Goal: Information Seeking & Learning: Find specific fact

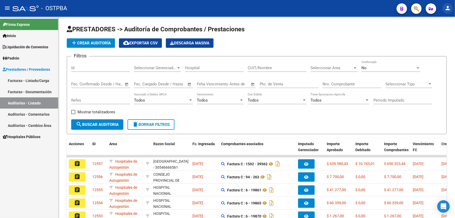
click at [449, 10] on mat-icon "person" at bounding box center [448, 8] width 6 height 6
click at [443, 34] on button "exit_to_app Salir" at bounding box center [437, 34] width 32 height 13
click at [26, 58] on link "Padrón" at bounding box center [29, 57] width 58 height 11
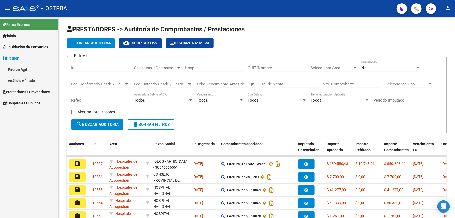
click at [26, 71] on link "Padrón Ágil" at bounding box center [29, 69] width 58 height 11
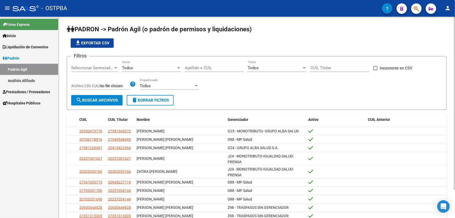
click at [217, 65] on input "Apellido o CUIL" at bounding box center [214, 67] width 59 height 5
click at [80, 66] on span "Seleccionar Gerenciador" at bounding box center [92, 67] width 42 height 5
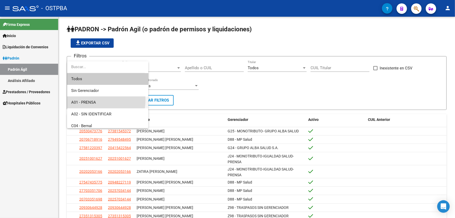
click at [85, 99] on span "A01 - PRENSA" at bounding box center [107, 103] width 73 height 12
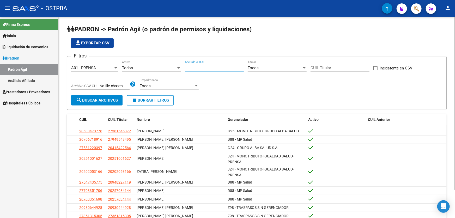
click at [196, 67] on input "Apellido o CUIL" at bounding box center [214, 67] width 59 height 5
click at [91, 99] on span "search Buscar Archivos" at bounding box center [97, 100] width 42 height 5
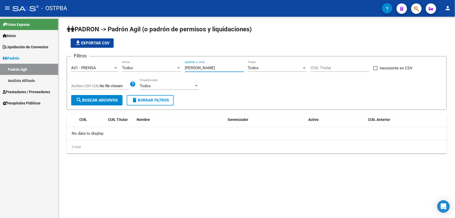
click at [203, 67] on input "[PERSON_NAME]" at bounding box center [214, 67] width 59 height 5
type input "BARRERA"
click at [100, 101] on span "search Buscar Archivos" at bounding box center [97, 100] width 42 height 5
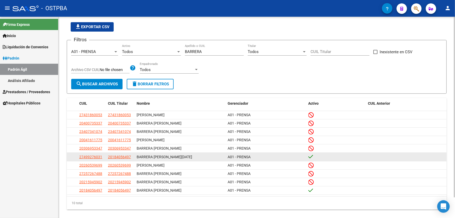
scroll to position [23, 0]
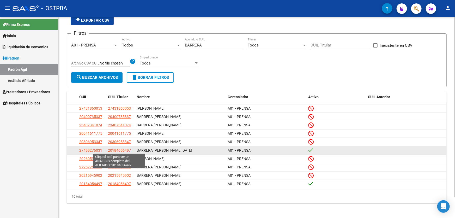
click at [114, 149] on span "20184056497" at bounding box center [119, 150] width 23 height 4
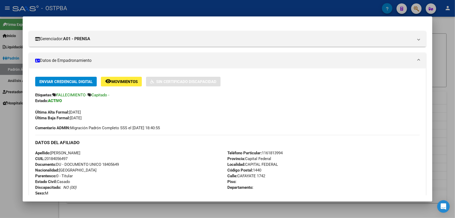
scroll to position [0, 0]
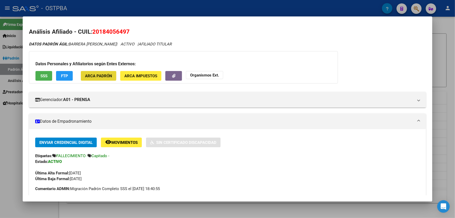
click at [95, 75] on span "ARCA Padrón" at bounding box center [98, 76] width 27 height 5
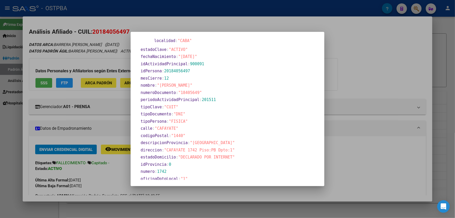
scroll to position [196, 0]
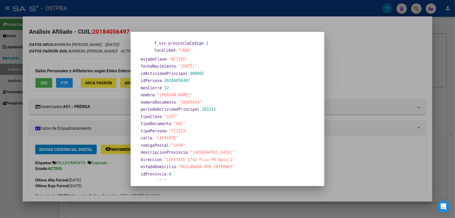
click at [394, 62] on div at bounding box center [227, 109] width 455 height 218
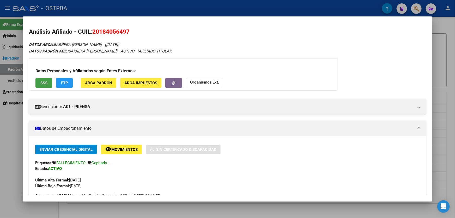
click at [41, 83] on span "SSS" at bounding box center [43, 83] width 7 height 5
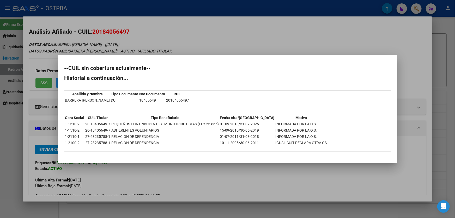
click at [16, 149] on div at bounding box center [227, 109] width 455 height 218
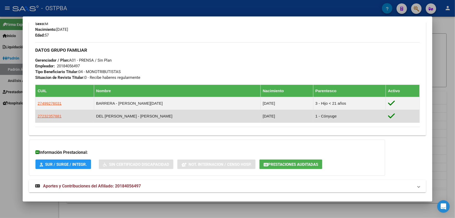
scroll to position [245, 0]
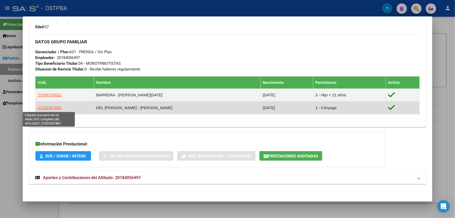
click at [51, 108] on span "27232357881" at bounding box center [50, 107] width 24 height 4
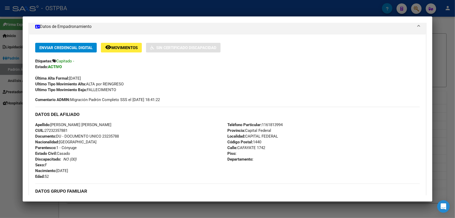
scroll to position [190, 0]
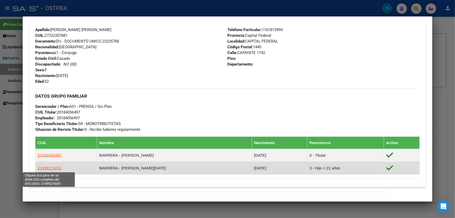
click at [46, 168] on span "27499276031" at bounding box center [50, 168] width 24 height 4
type textarea "27499276031"
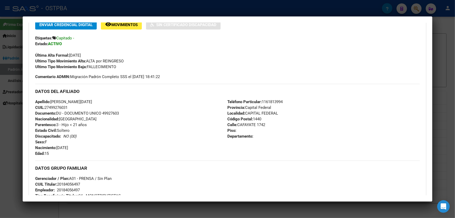
scroll to position [142, 0]
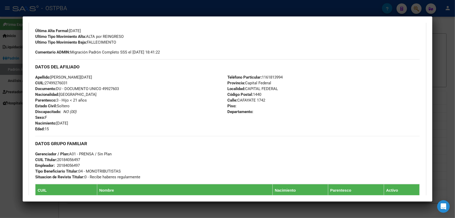
click at [13, 157] on div at bounding box center [227, 109] width 455 height 218
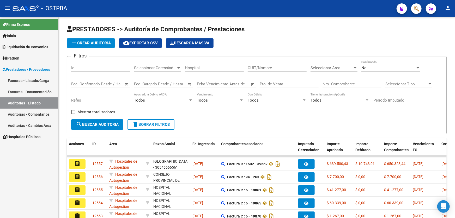
click at [29, 56] on link "Padrón" at bounding box center [29, 57] width 58 height 11
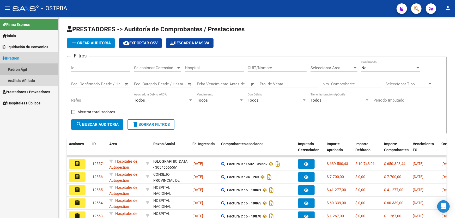
click at [34, 70] on link "Padrón Ágil" at bounding box center [29, 69] width 58 height 11
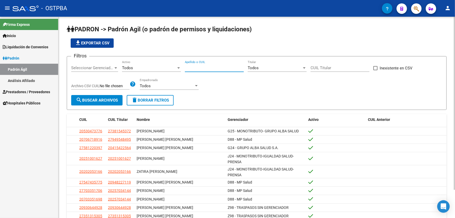
click at [230, 68] on input "Apellido o CUIL" at bounding box center [214, 67] width 59 height 5
type input "MASTAGLIO"
click at [89, 69] on span "Seleccionar Gerenciador" at bounding box center [92, 67] width 42 height 5
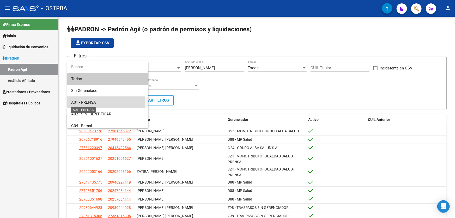
click at [79, 104] on span "A01 - PRENSA" at bounding box center [83, 102] width 25 height 5
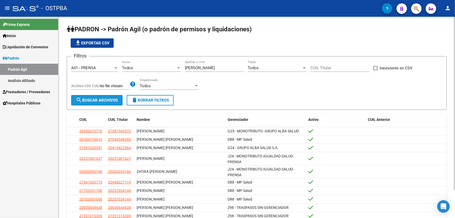
click at [99, 100] on span "search Buscar Archivos" at bounding box center [97, 100] width 42 height 5
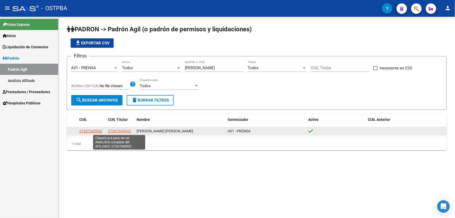
click at [120, 130] on span "27267345932" at bounding box center [119, 131] width 23 height 4
